Goal: Transaction & Acquisition: Purchase product/service

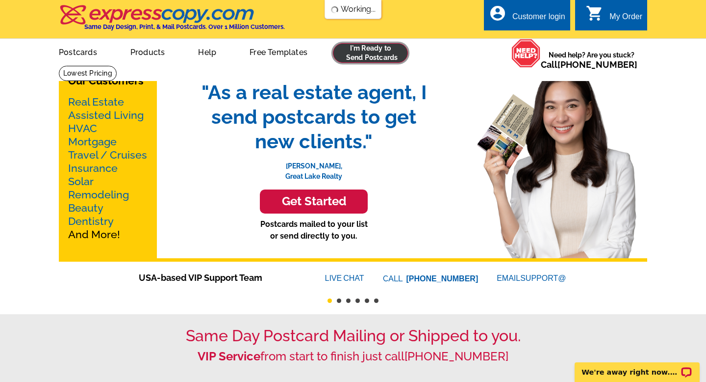
click at [351, 50] on link at bounding box center [370, 53] width 75 height 20
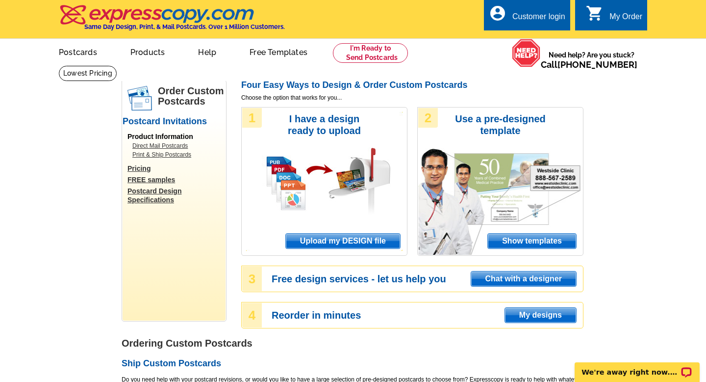
click at [365, 242] on span "Upload my DESIGN file" at bounding box center [343, 241] width 114 height 15
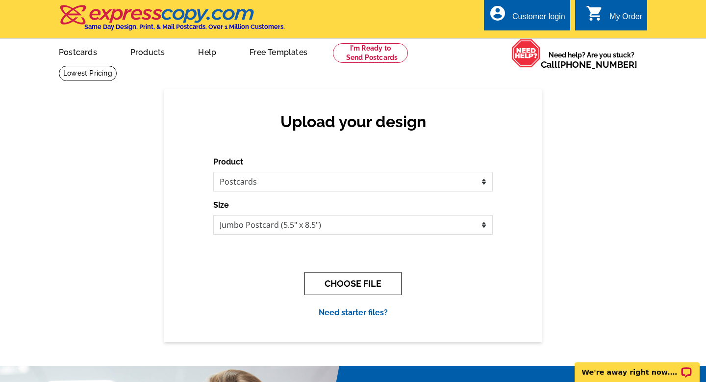
click at [355, 280] on button "CHOOSE FILE" at bounding box center [353, 283] width 97 height 23
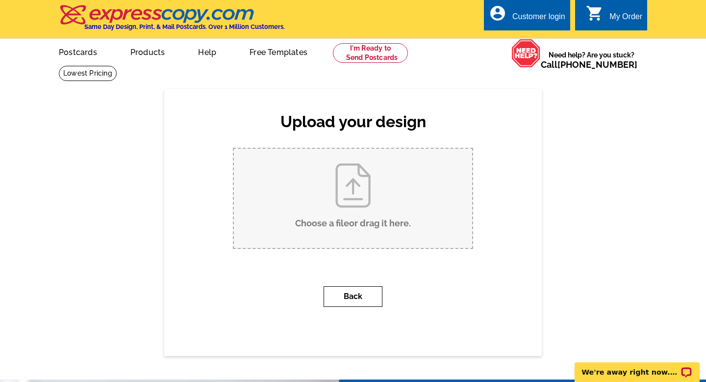
click at [347, 293] on button "Back" at bounding box center [353, 296] width 59 height 21
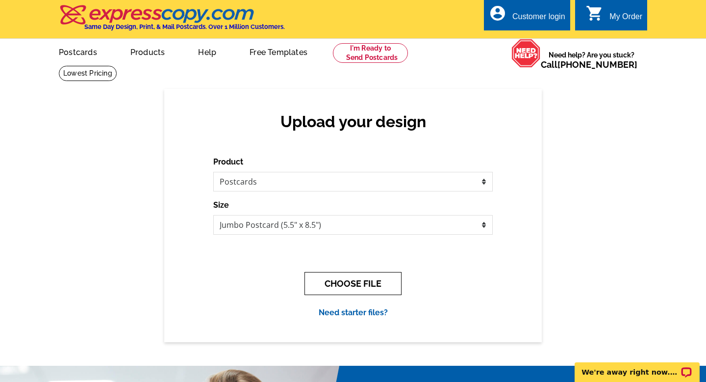
click at [334, 286] on button "CHOOSE FILE" at bounding box center [353, 283] width 97 height 23
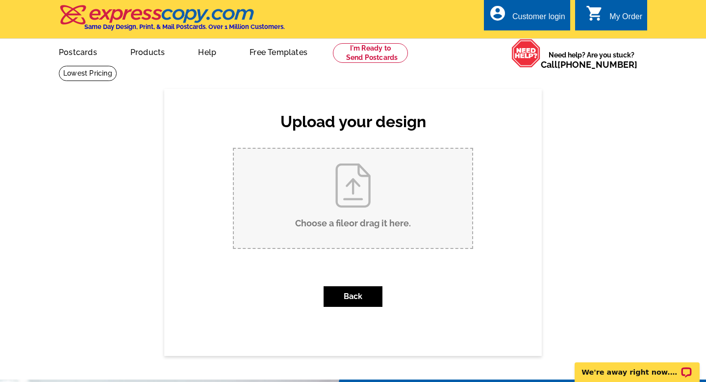
click at [329, 196] on input "Choose a file or drag it here ." at bounding box center [353, 198] width 238 height 99
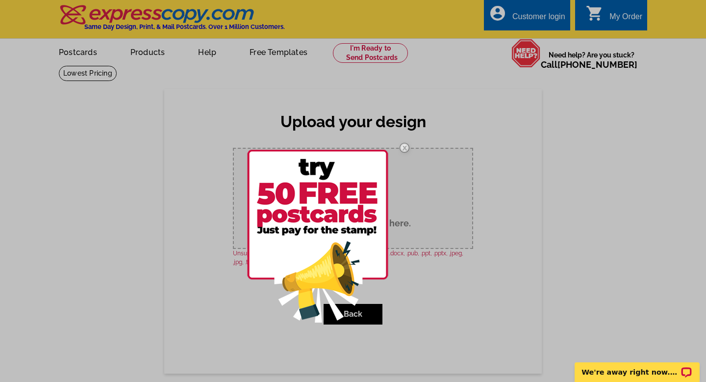
click at [404, 149] on img at bounding box center [405, 147] width 28 height 28
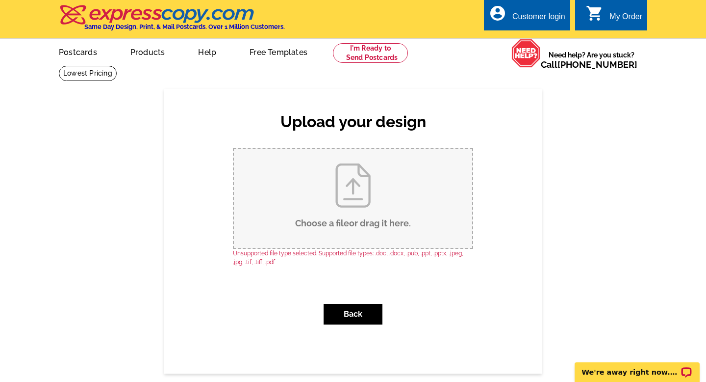
click at [330, 214] on input "Choose a file or drag it here ." at bounding box center [353, 198] width 238 height 99
click at [353, 200] on input "Choose a file or drag it here ." at bounding box center [353, 198] width 238 height 99
type input "C:\fakepath\Ameritek.jpg"
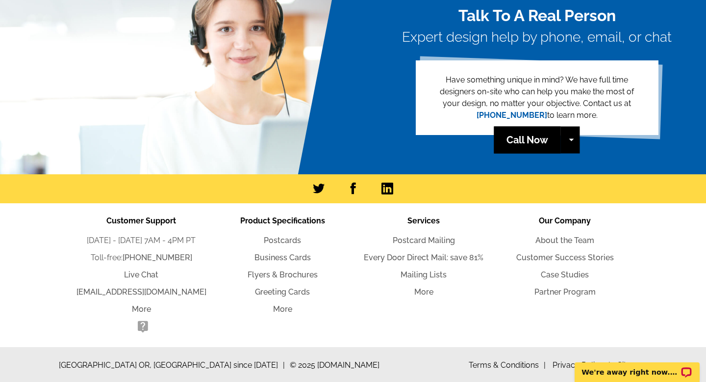
scroll to position [284, 0]
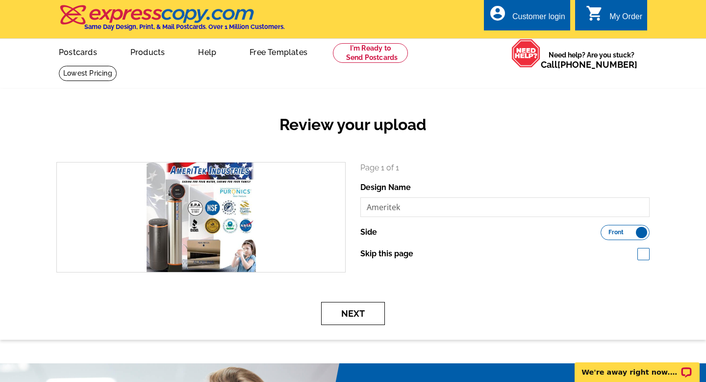
click at [350, 313] on button "Next" at bounding box center [353, 313] width 64 height 23
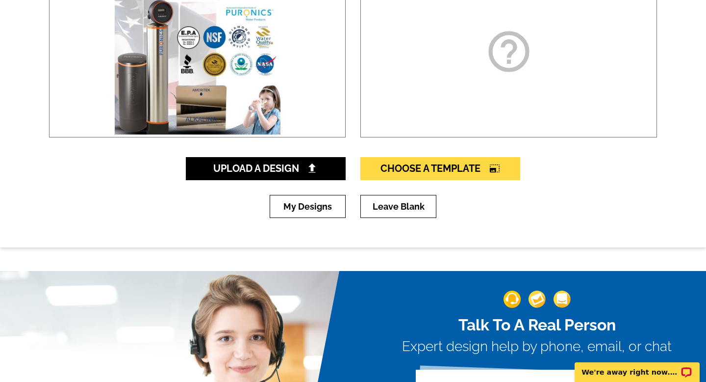
scroll to position [210, 0]
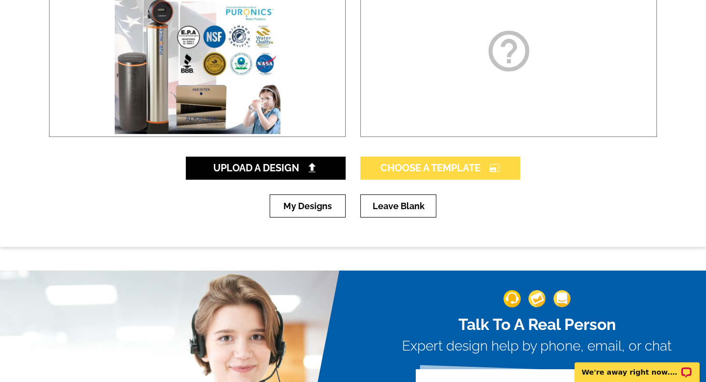
click at [392, 171] on span "Choose A Template photo_size_select_large" at bounding box center [441, 168] width 120 height 12
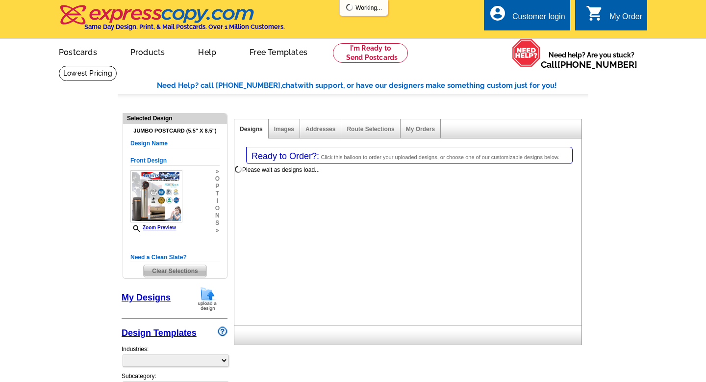
select select "1"
select select "2"
select select "back"
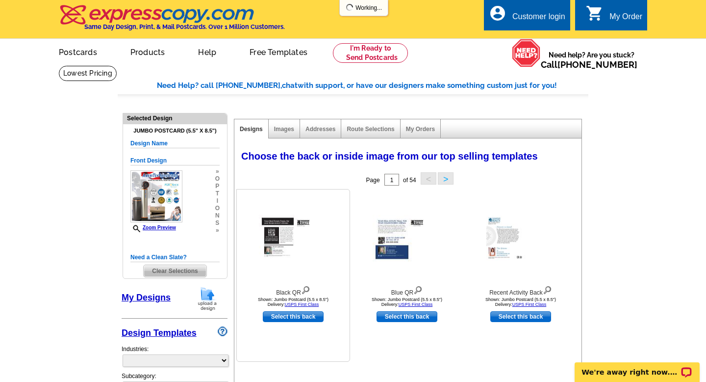
select select "785"
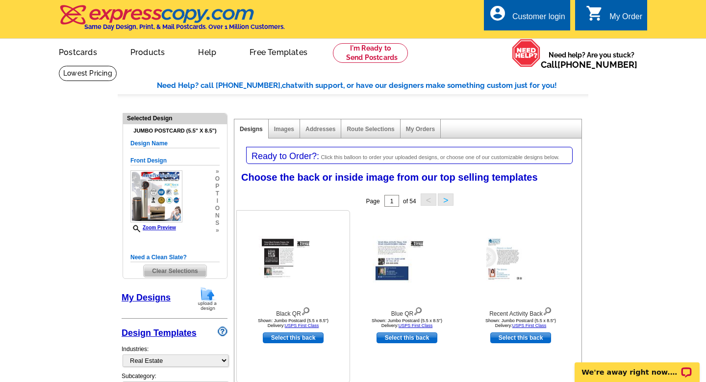
click at [282, 340] on link "Select this back" at bounding box center [293, 337] width 61 height 11
select select "front"
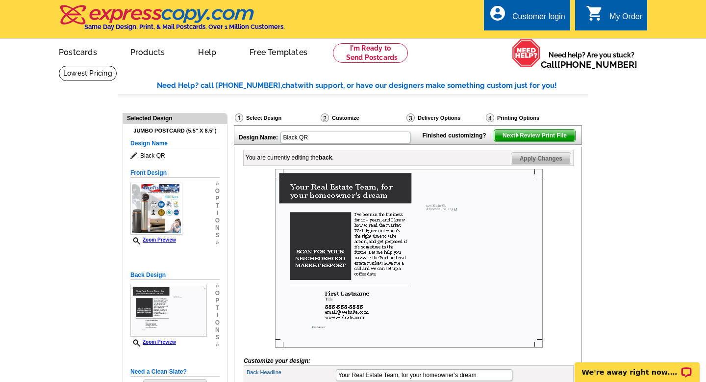
click at [349, 116] on div "Customize" at bounding box center [363, 119] width 86 height 12
click at [435, 116] on div "Delivery Options" at bounding box center [445, 118] width 79 height 10
click at [411, 117] on img at bounding box center [411, 117] width 8 height 9
click at [516, 137] on img at bounding box center [518, 135] width 4 height 4
